Goal: Transaction & Acquisition: Purchase product/service

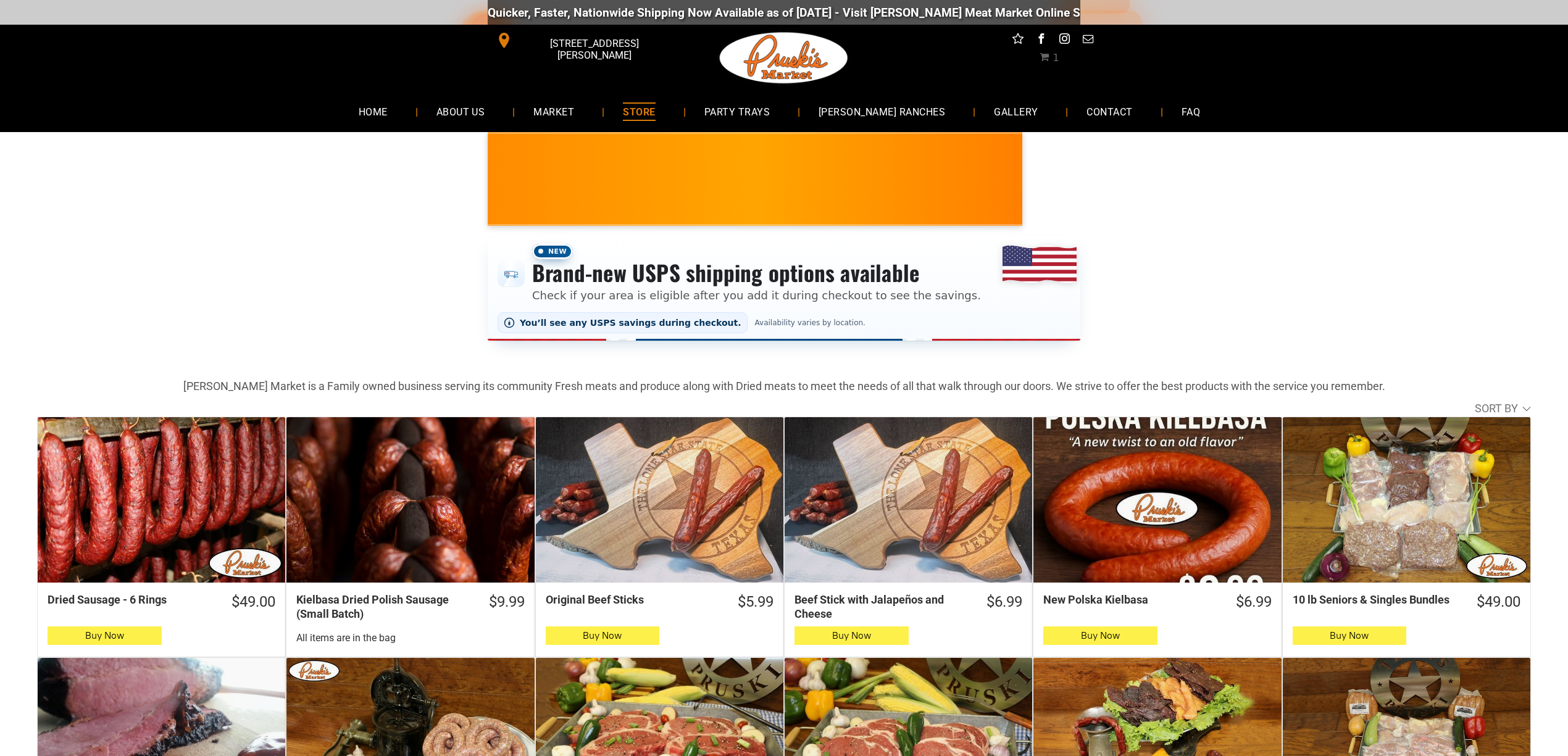
click at [1055, 53] on span "1" at bounding box center [1055, 57] width 6 height 12
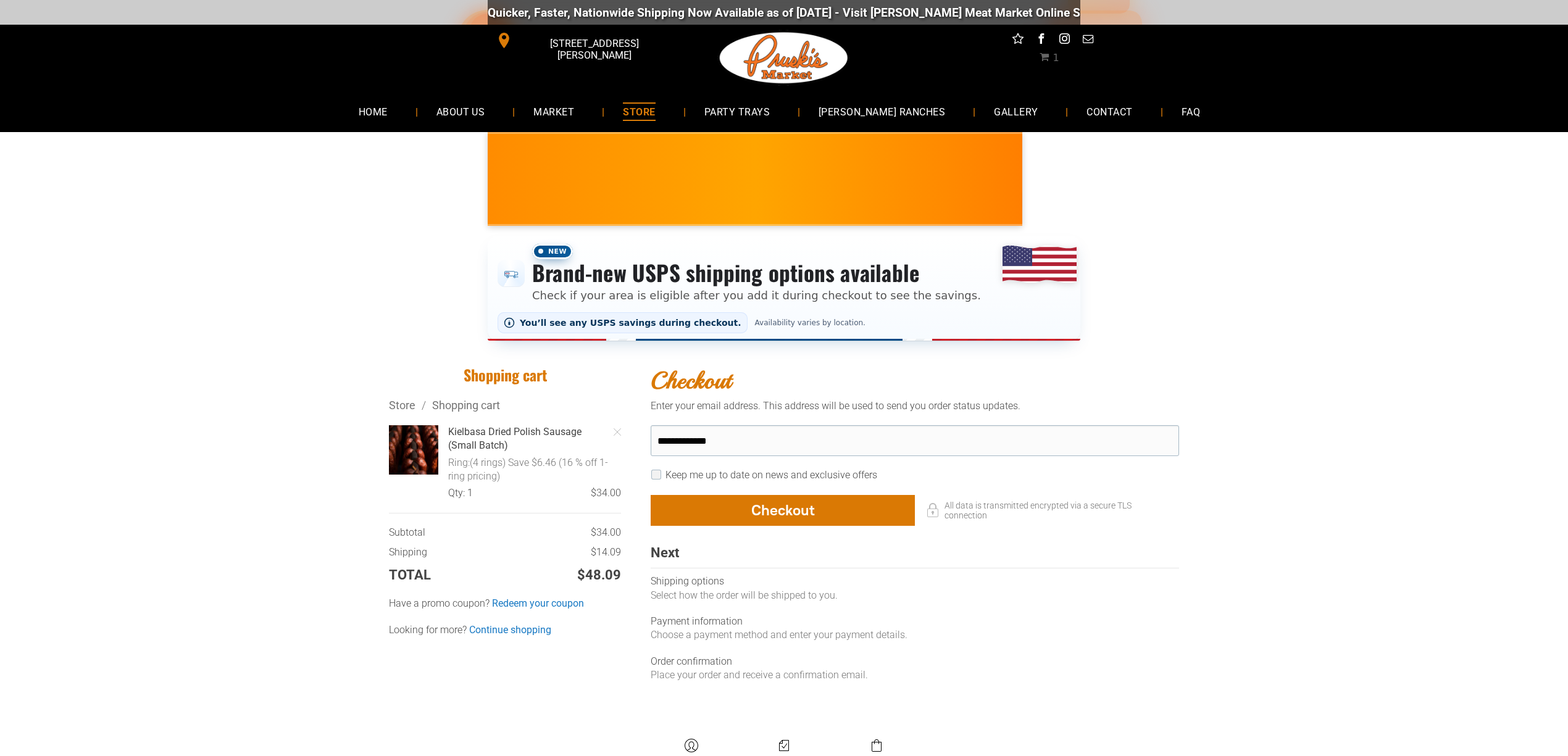
click at [1055, 54] on span "1" at bounding box center [1055, 57] width 6 height 12
click at [1052, 60] on span "1" at bounding box center [1049, 57] width 19 height 12
